Goal: Book appointment/travel/reservation

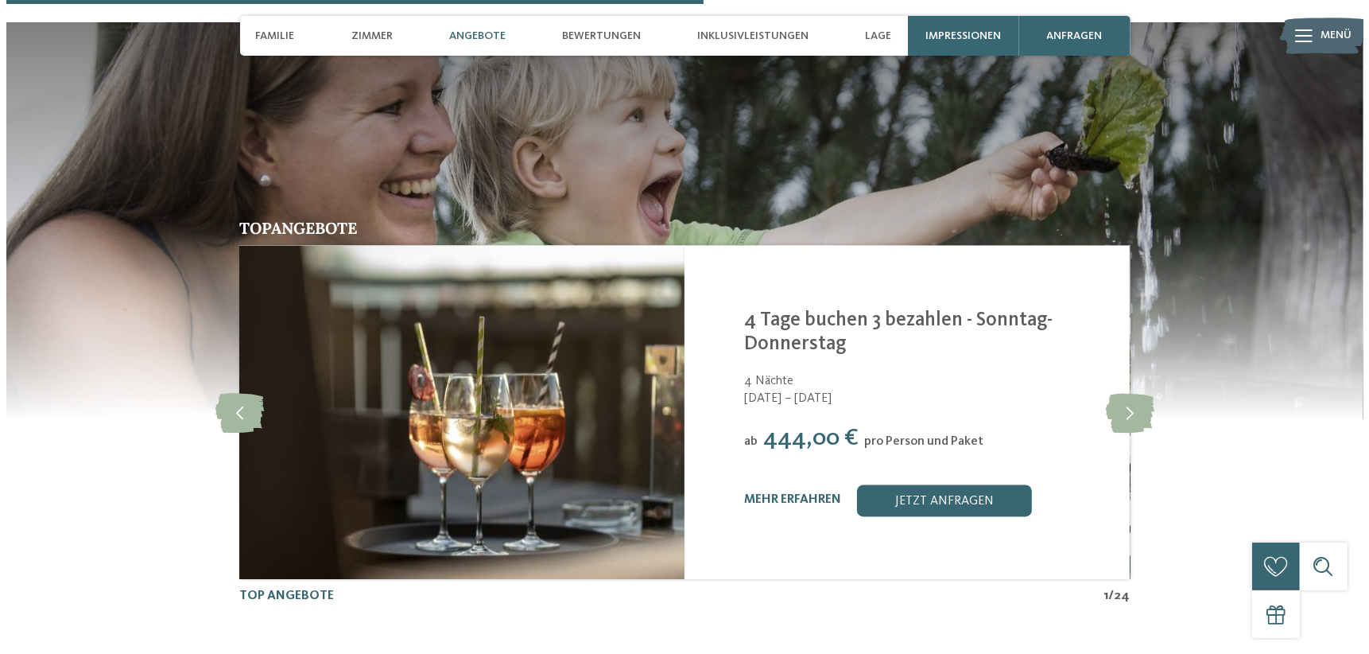
scroll to position [3181, 0]
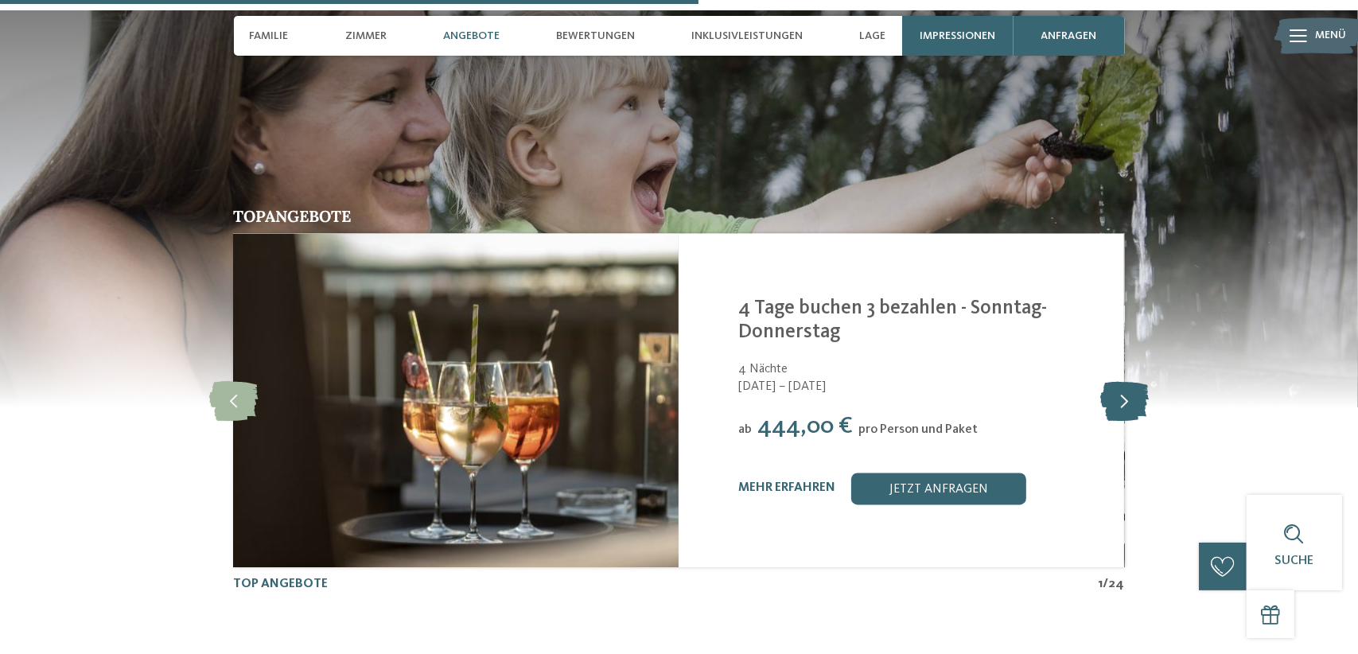
click at [1119, 381] on icon at bounding box center [1124, 401] width 49 height 40
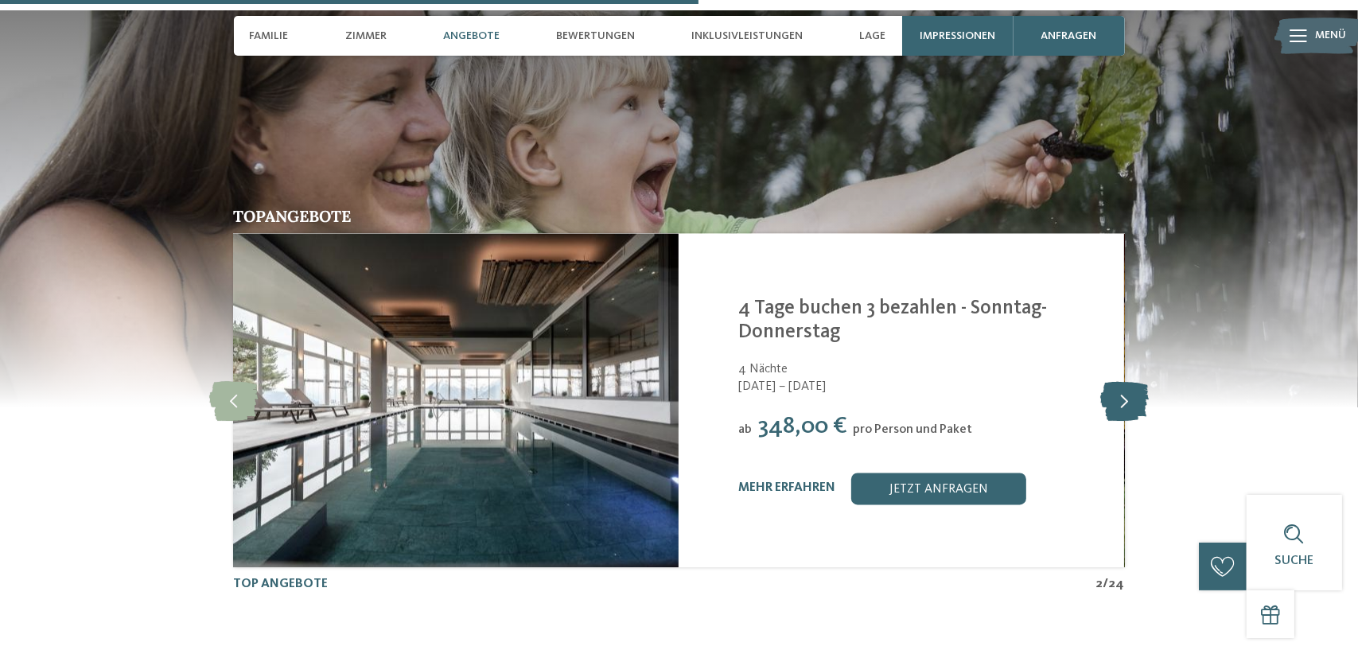
click at [1119, 381] on icon at bounding box center [1124, 401] width 49 height 40
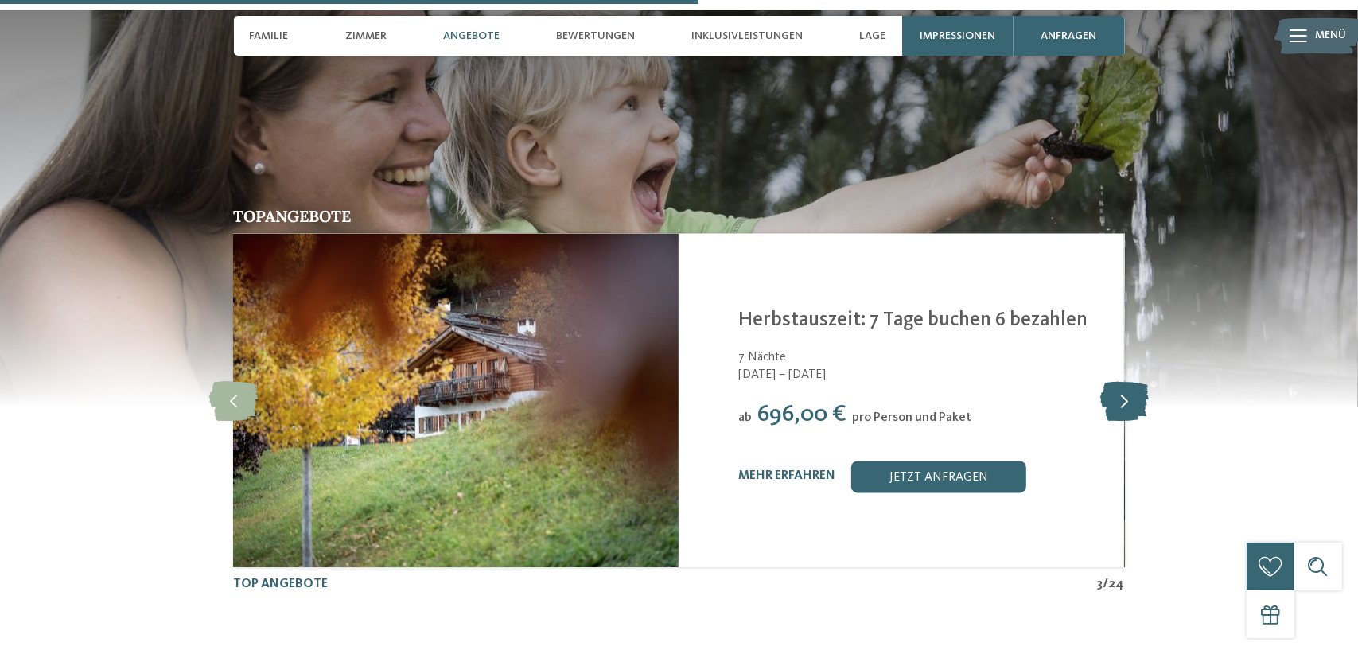
click at [1119, 381] on icon at bounding box center [1124, 401] width 49 height 40
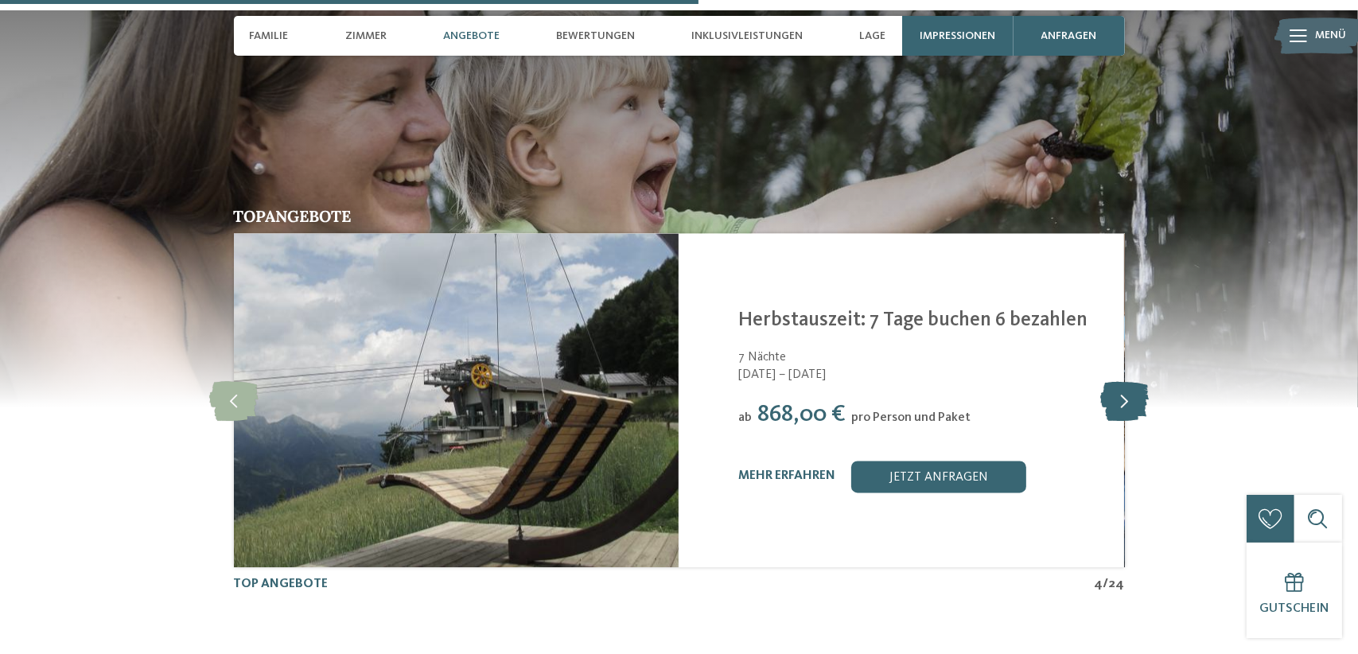
click at [1119, 381] on icon at bounding box center [1124, 401] width 49 height 40
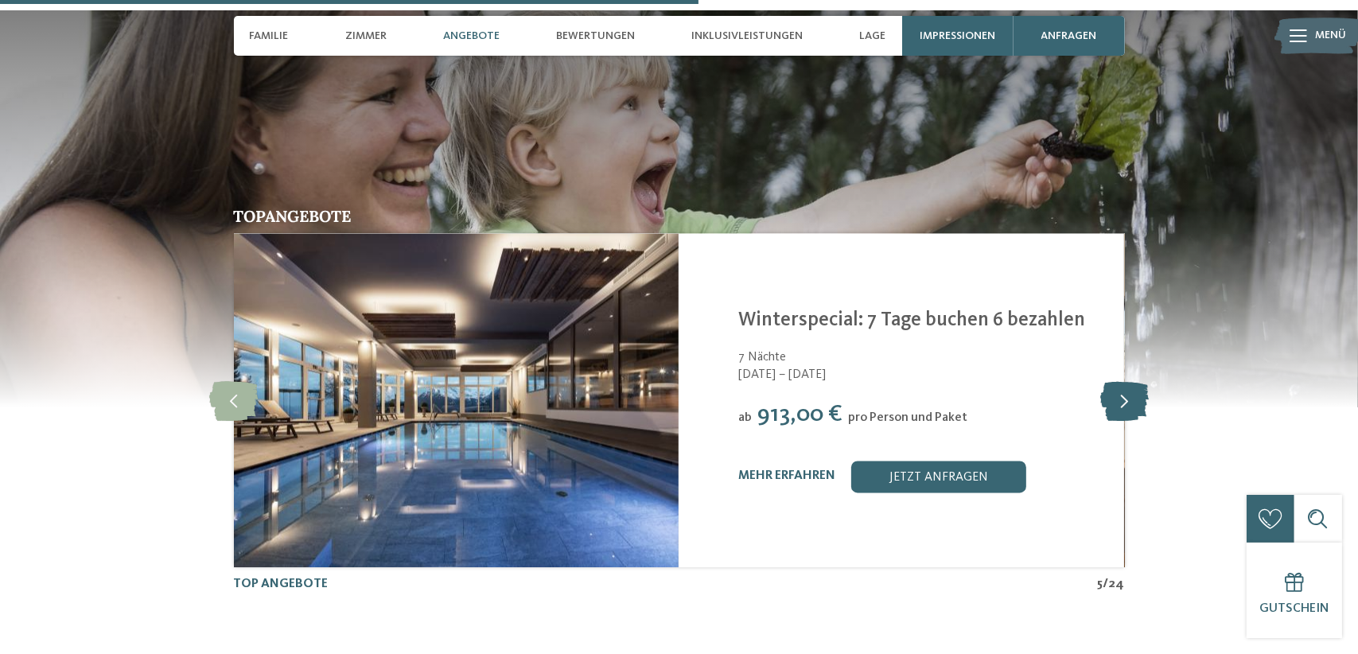
click at [1119, 381] on icon at bounding box center [1124, 401] width 49 height 40
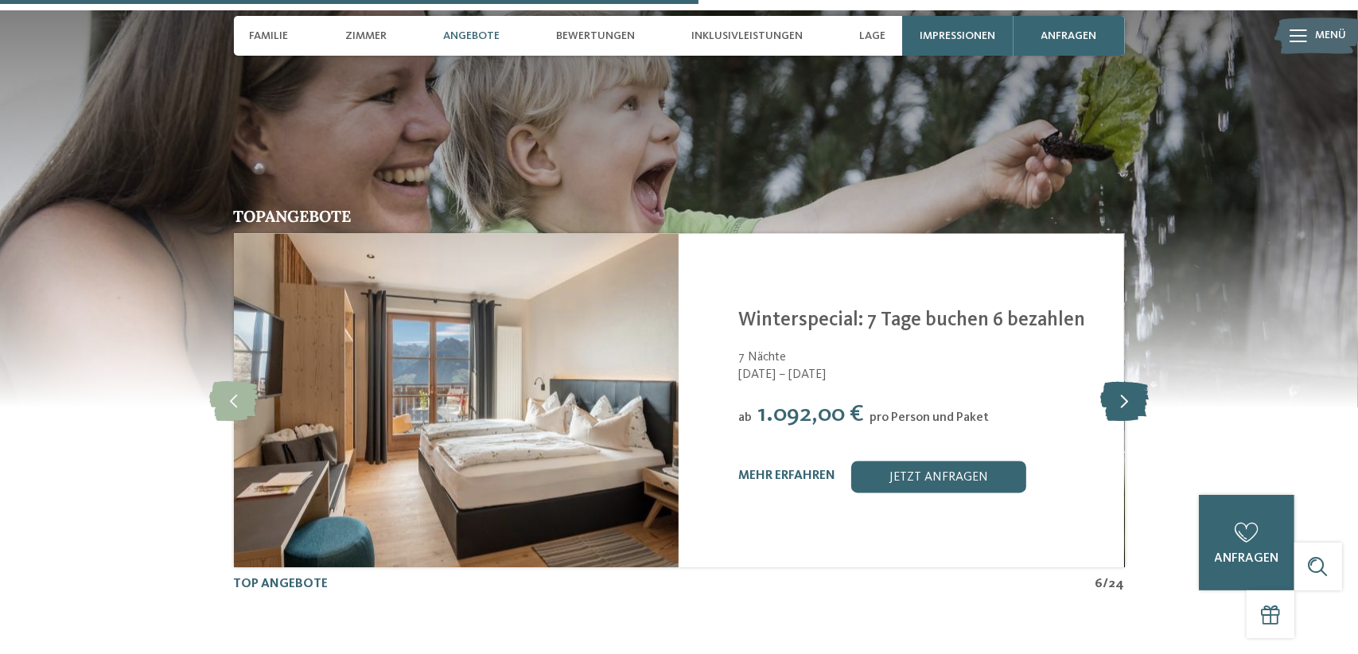
click at [1119, 381] on icon at bounding box center [1124, 401] width 49 height 40
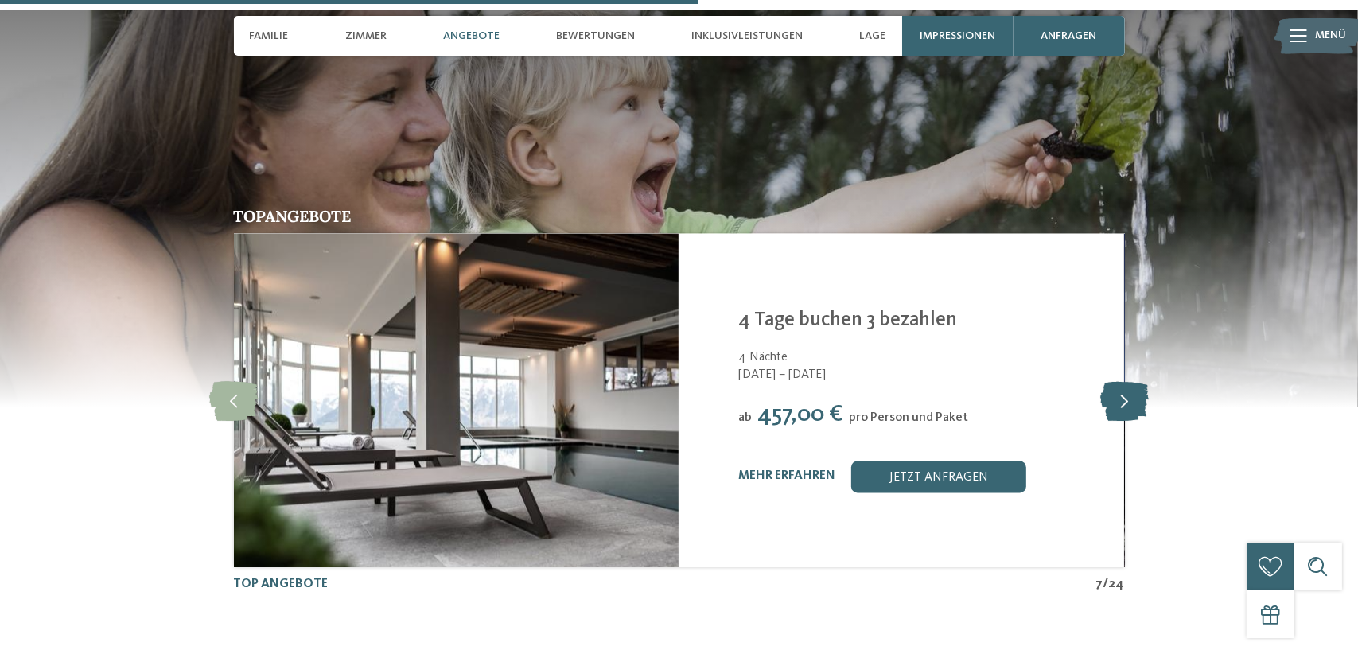
click at [1119, 381] on icon at bounding box center [1124, 401] width 49 height 40
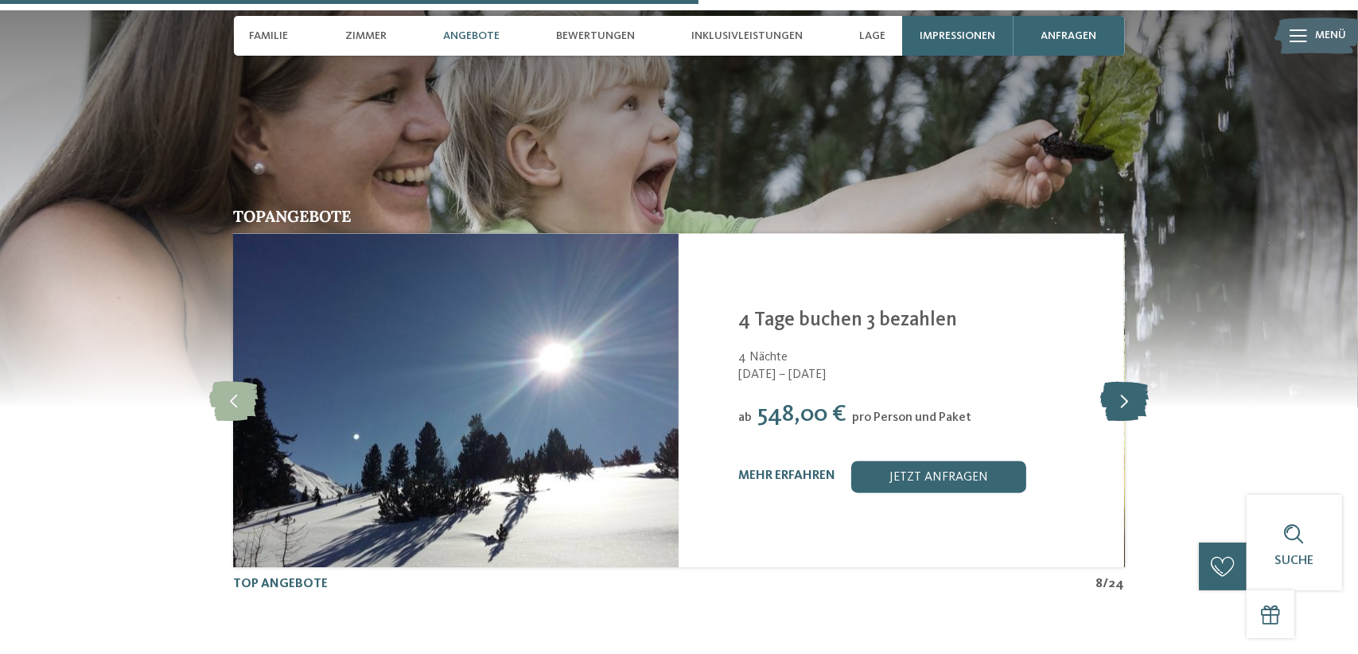
click at [1119, 381] on icon at bounding box center [1124, 401] width 49 height 40
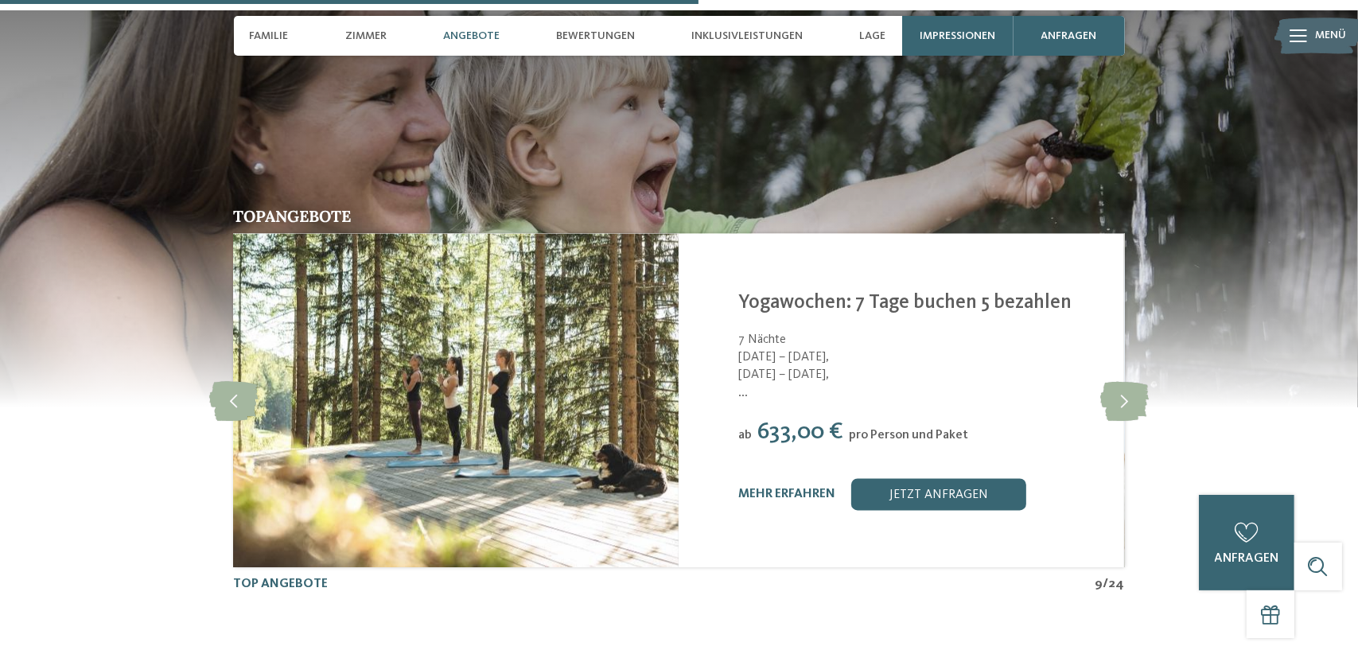
click at [1010, 367] on span "[DATE] – [DATE]," at bounding box center [921, 375] width 366 height 17
click at [821, 488] on link "mehr erfahren" at bounding box center [786, 494] width 97 height 13
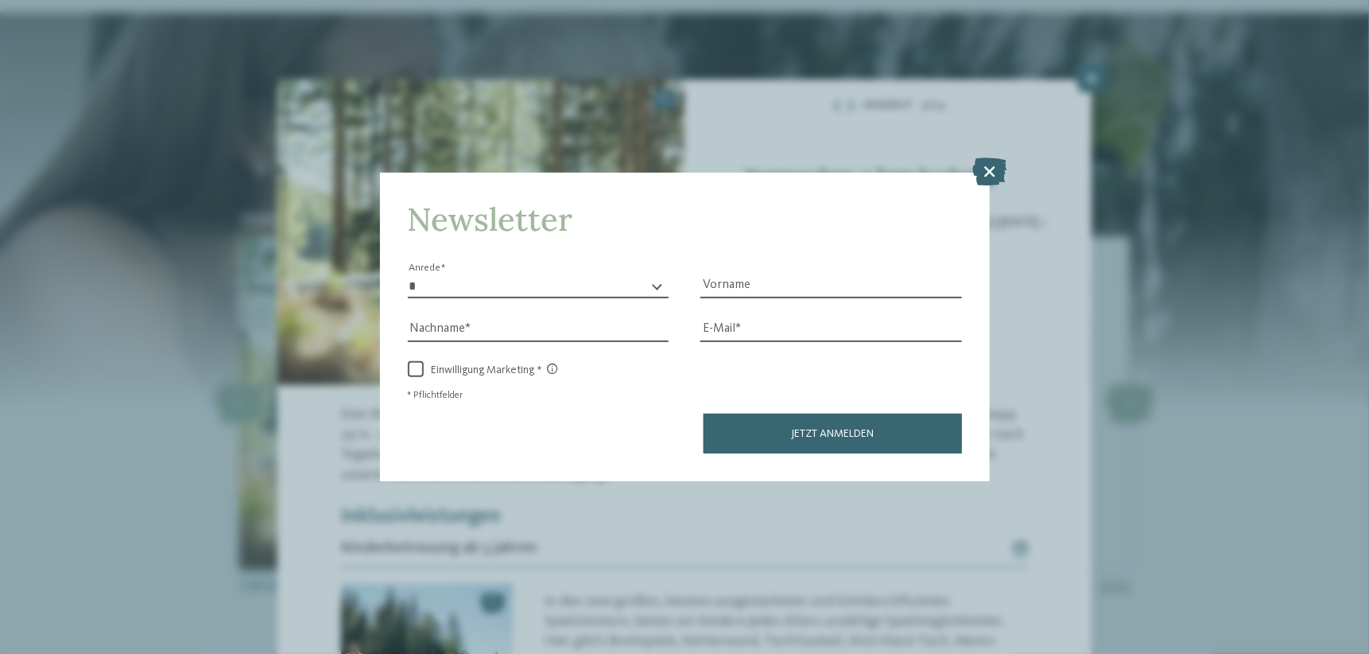
drag, startPoint x: 996, startPoint y: 167, endPoint x: 1020, endPoint y: 215, distance: 53.7
click at [996, 167] on icon at bounding box center [990, 171] width 34 height 28
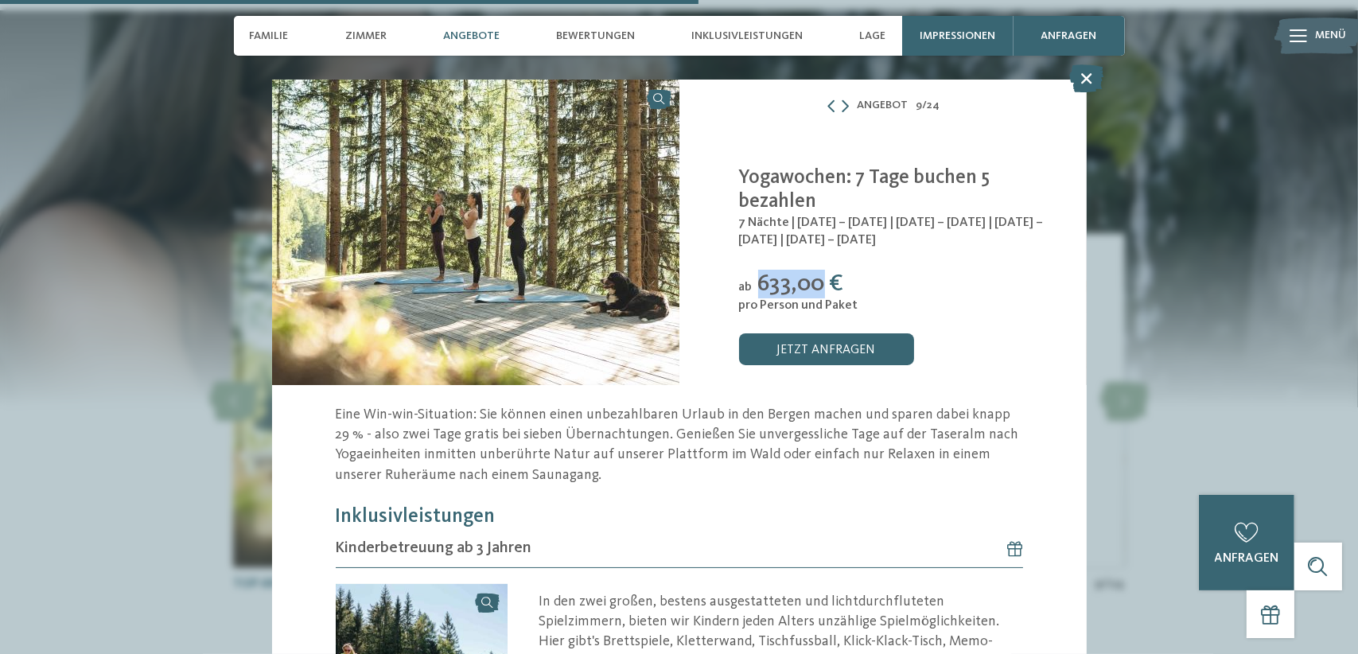
drag, startPoint x: 821, startPoint y: 279, endPoint x: 750, endPoint y: 274, distance: 70.9
click at [750, 274] on div "ab 633,00 €" at bounding box center [903, 284] width 328 height 29
click at [1008, 333] on div "jetzt anfragen" at bounding box center [903, 349] width 328 height 32
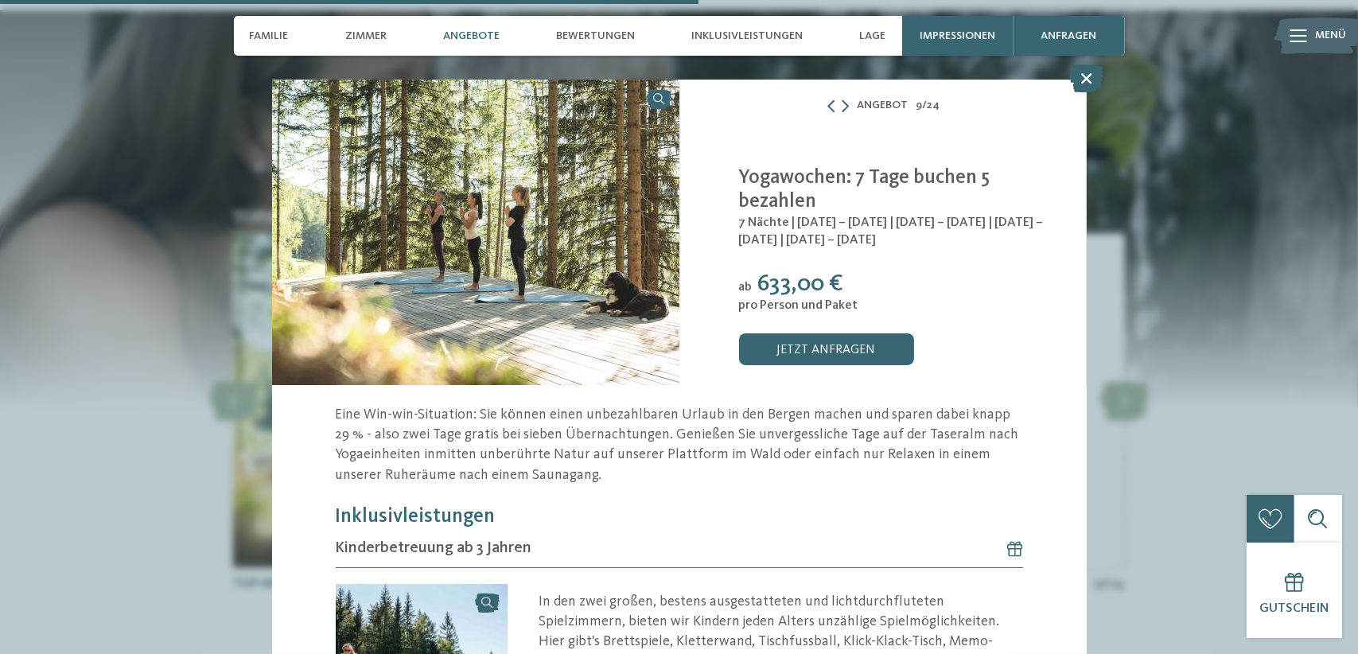
click at [1008, 333] on div "jetzt anfragen" at bounding box center [903, 349] width 328 height 32
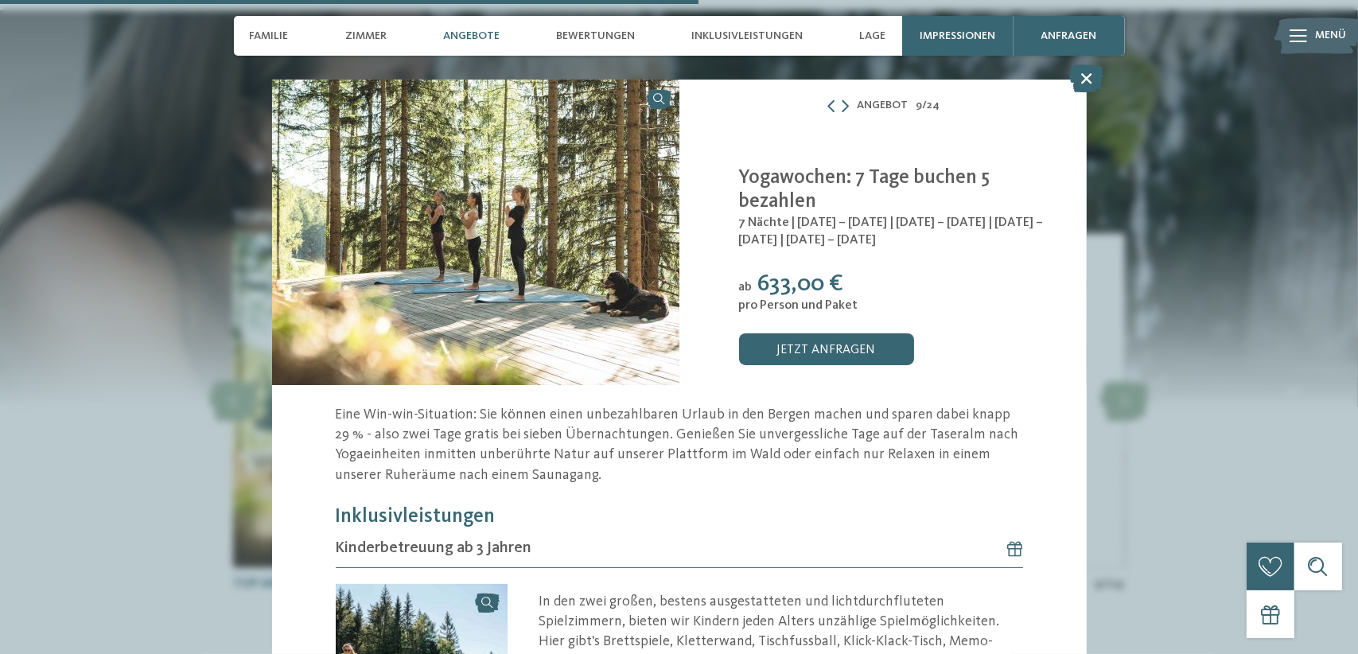
click at [954, 291] on div "ab 633,00 €" at bounding box center [903, 284] width 328 height 29
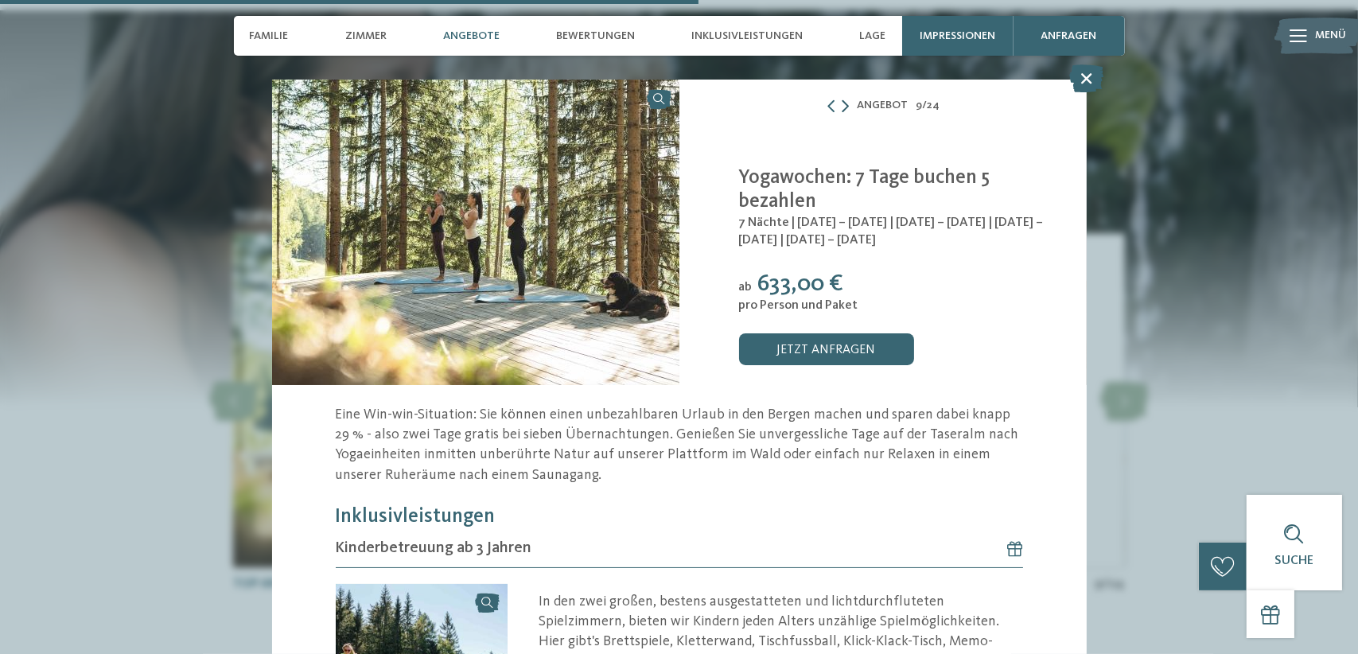
click at [842, 105] on icon at bounding box center [845, 105] width 7 height 13
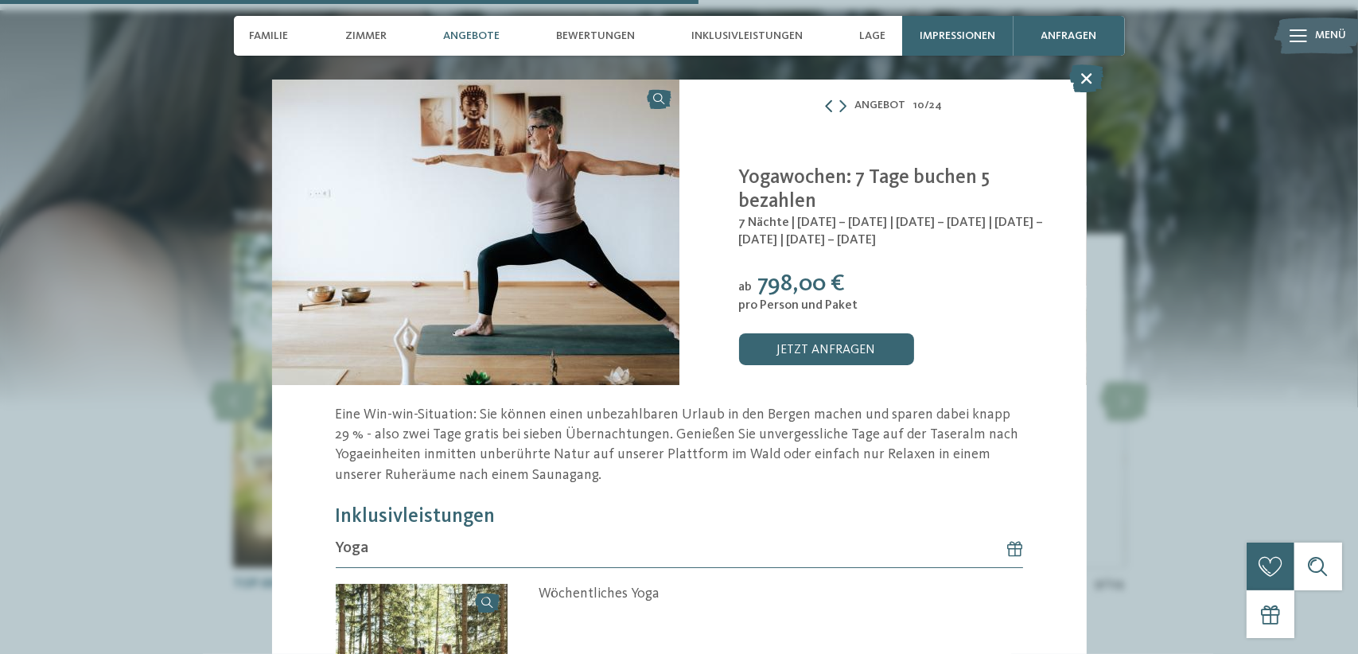
click at [825, 109] on icon at bounding box center [829, 105] width 13 height 13
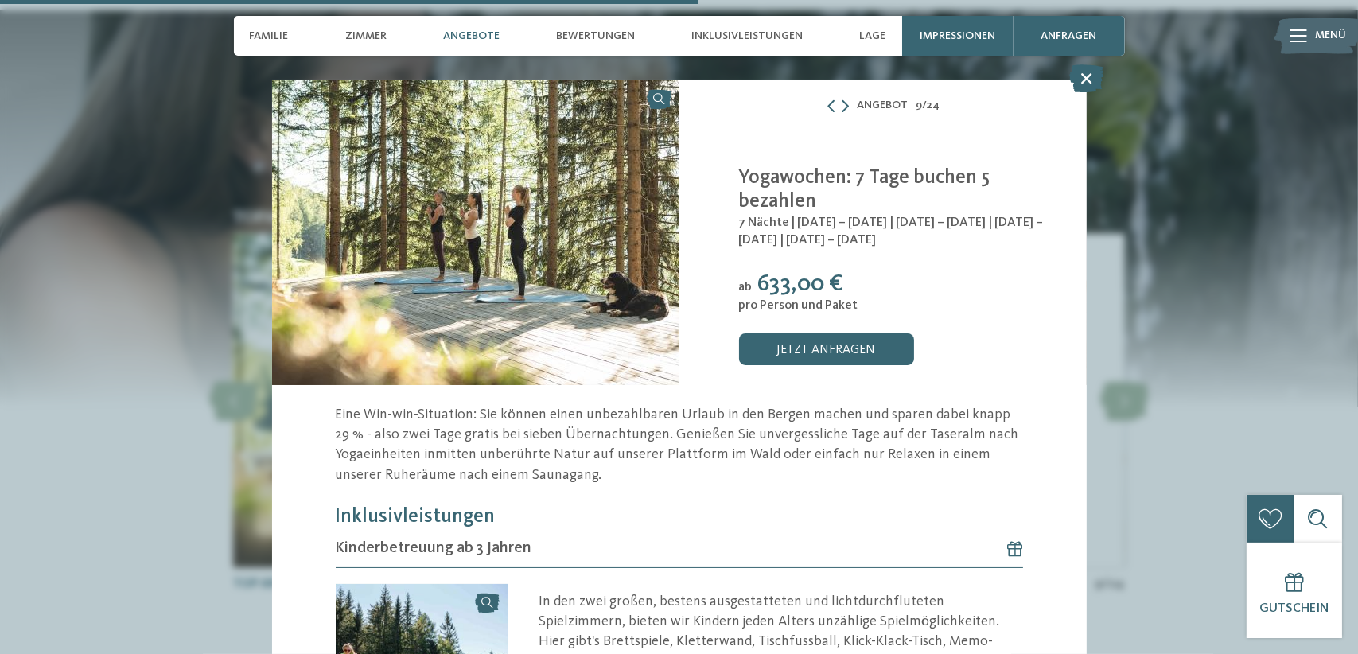
click at [975, 300] on div "pro Person und Paket" at bounding box center [903, 305] width 328 height 15
